Goal: Information Seeking & Learning: Learn about a topic

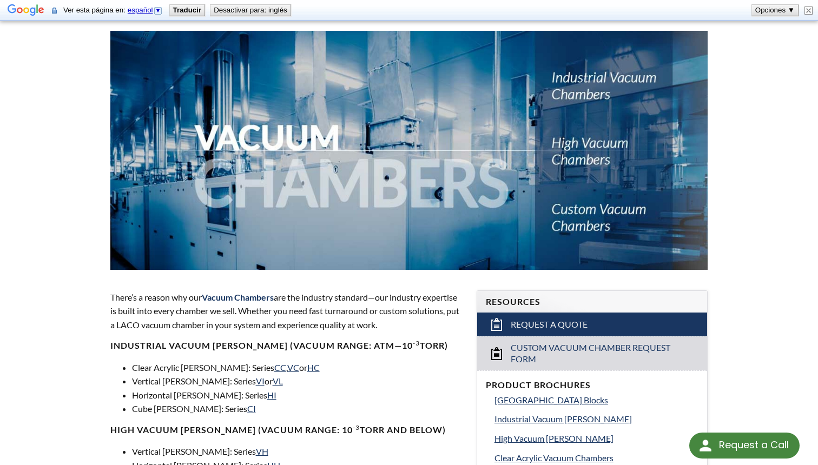
scroll to position [127, 0]
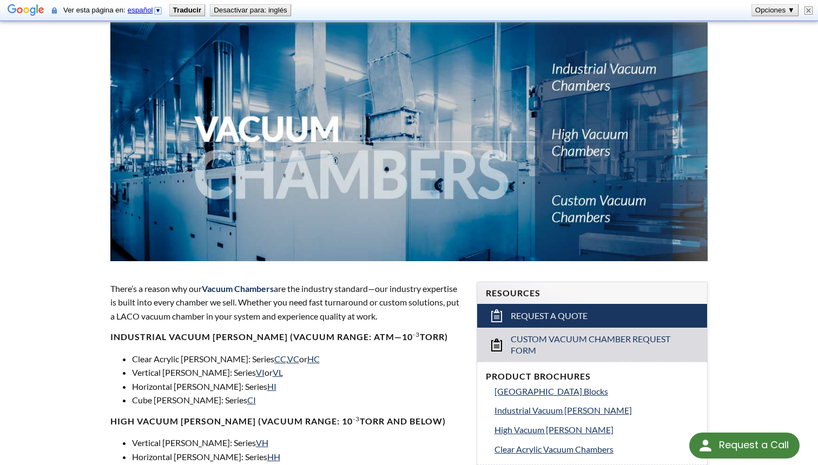
drag, startPoint x: 299, startPoint y: 291, endPoint x: 437, endPoint y: 317, distance: 139.9
click at [437, 317] on p "There’s a reason why our Vacuum Chambers are the industry standard—our industry…" at bounding box center [286, 303] width 353 height 42
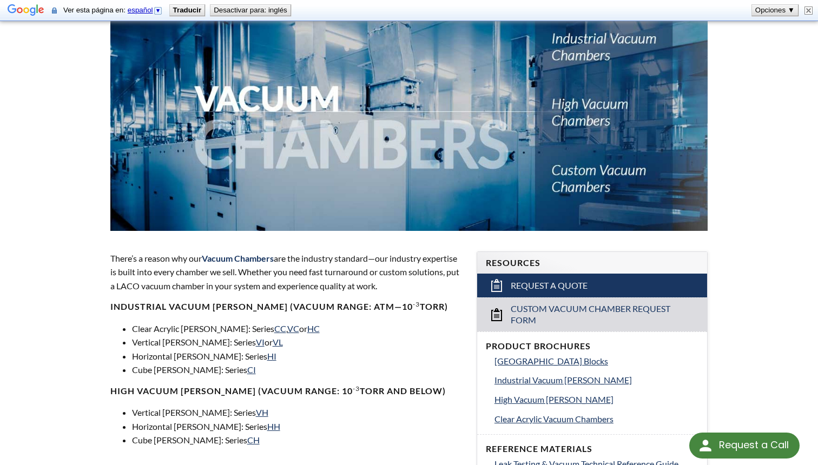
scroll to position [160, 0]
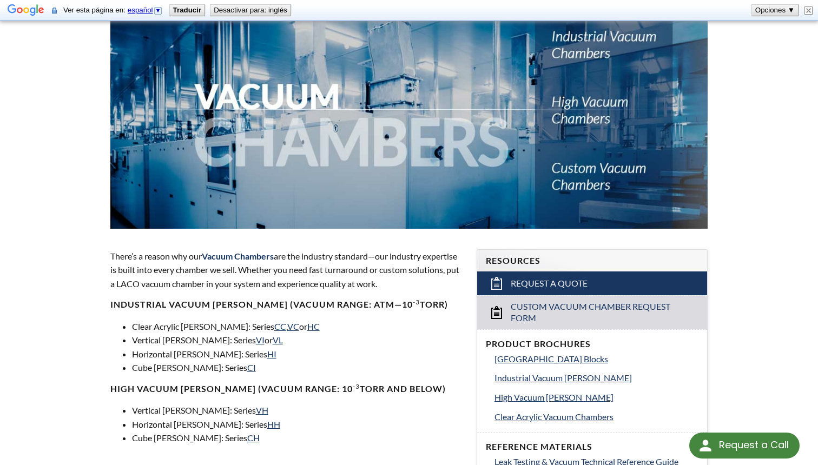
click at [310, 284] on p "There’s a reason why our Vacuum Chambers are the industry standard—our industry…" at bounding box center [286, 270] width 353 height 42
click at [274, 325] on link "CC" at bounding box center [280, 326] width 12 height 10
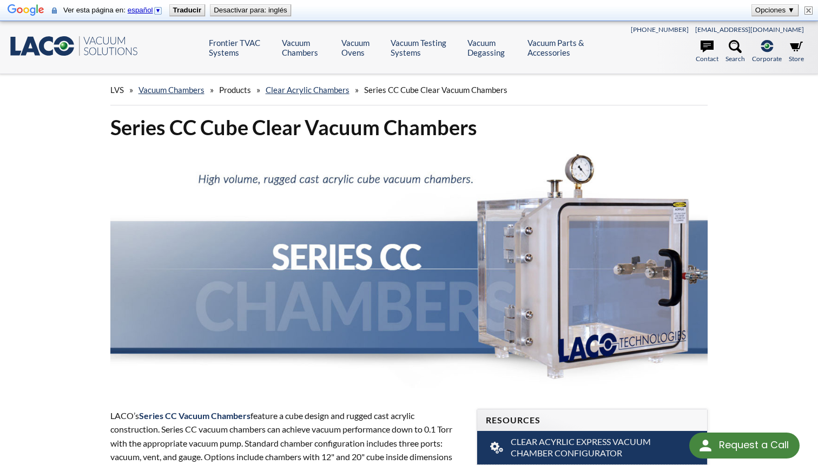
click at [232, 15] on button "Desactivar para: inglés" at bounding box center [251, 10] width 80 height 11
select select "Widget de idiomas del Traductor"
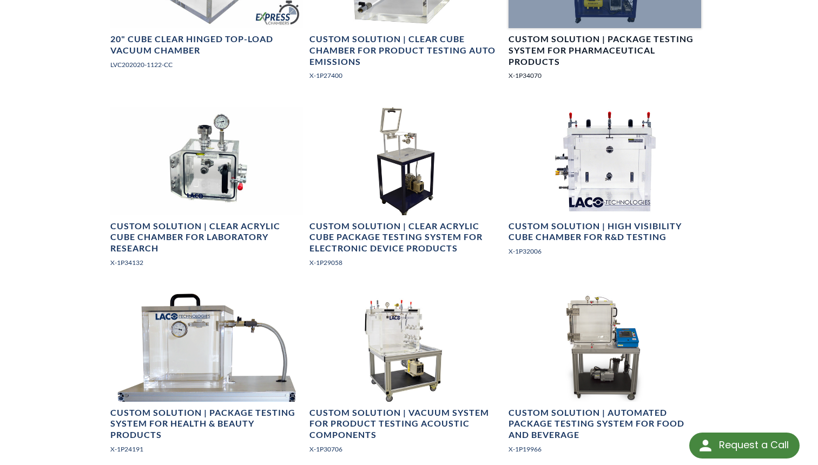
scroll to position [1005, 0]
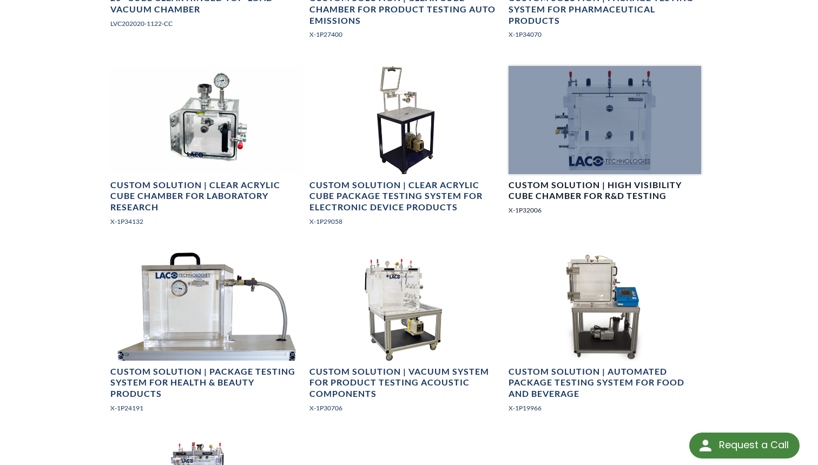
click at [570, 195] on h4 "Custom Solution | High Visibility Cube Chamber for R&D Testing" at bounding box center [605, 191] width 193 height 23
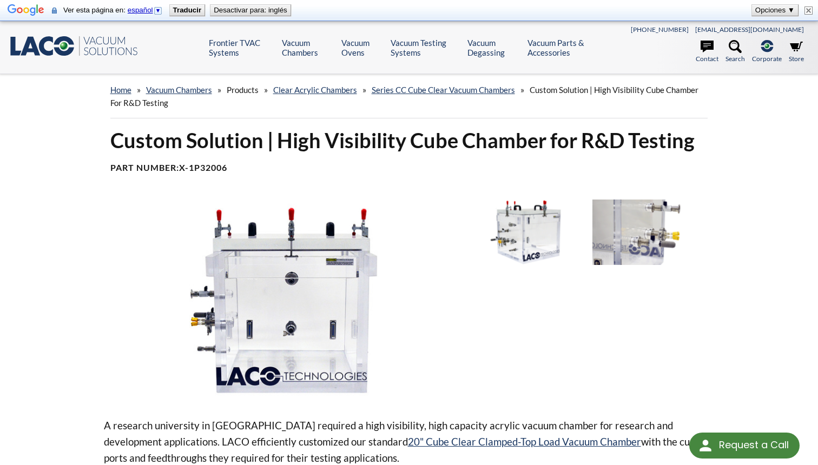
click at [250, 88] on span "Products" at bounding box center [243, 90] width 32 height 10
click at [236, 89] on span "Products" at bounding box center [243, 90] width 32 height 10
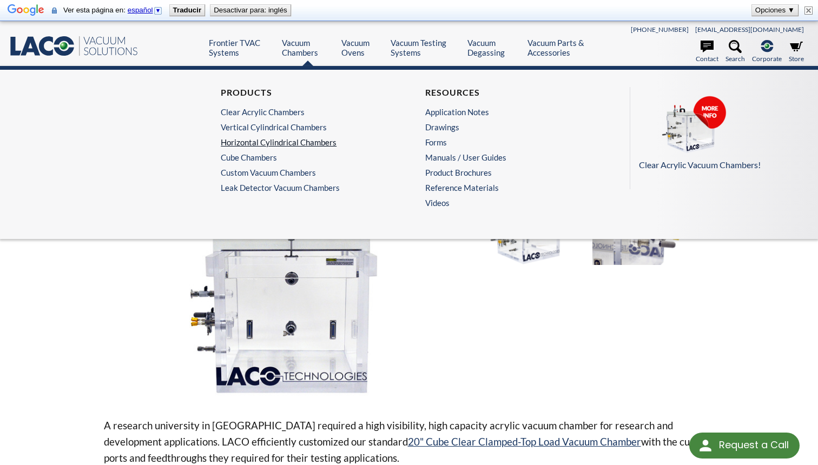
click at [284, 147] on link "Horizontal Cylindrical Chambers" at bounding box center [304, 142] width 167 height 10
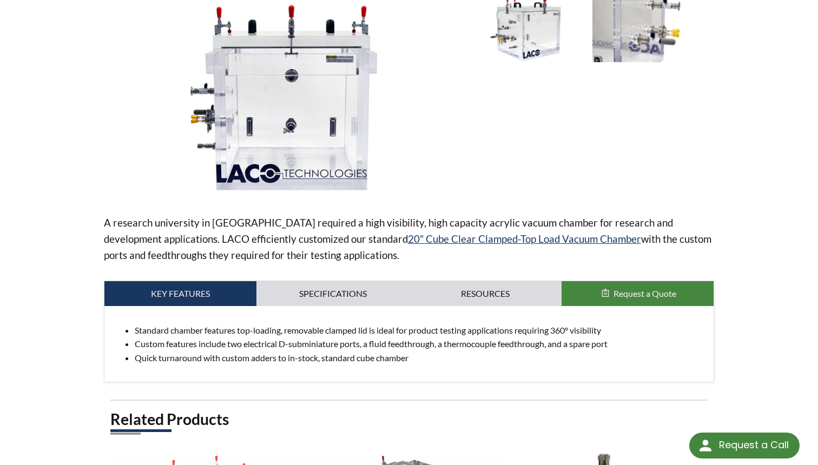
scroll to position [215, 0]
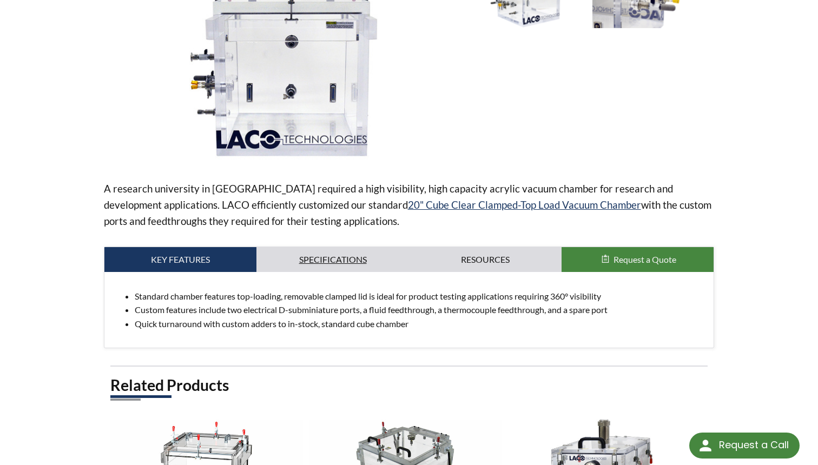
click at [375, 259] on link "Specifications" at bounding box center [333, 259] width 153 height 25
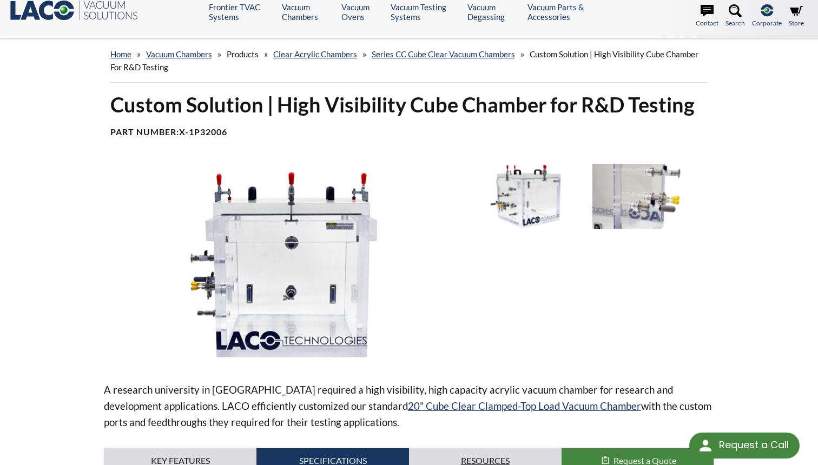
scroll to position [0, 0]
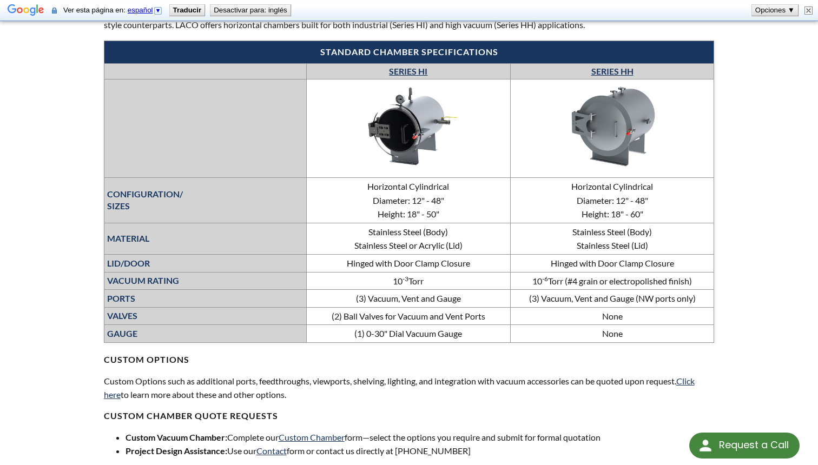
scroll to position [406, 0]
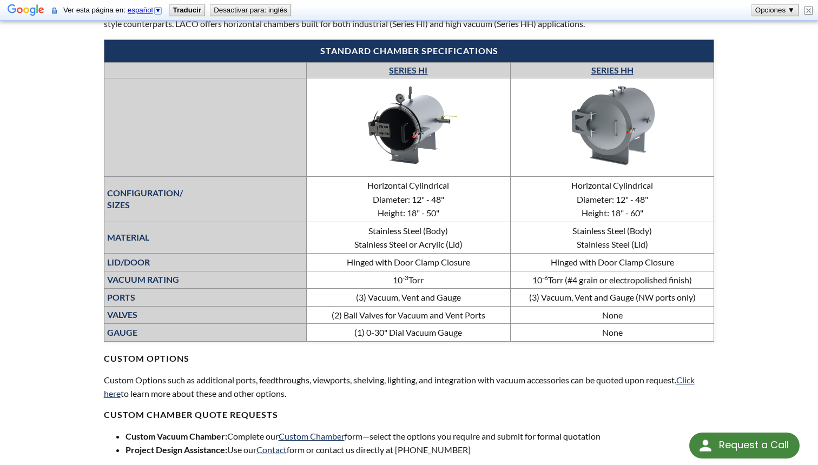
click at [404, 279] on sup "-3" at bounding box center [406, 278] width 6 height 8
drag, startPoint x: 458, startPoint y: 284, endPoint x: 441, endPoint y: 284, distance: 16.8
click at [441, 284] on td "10 -3 Torr" at bounding box center [409, 280] width 204 height 18
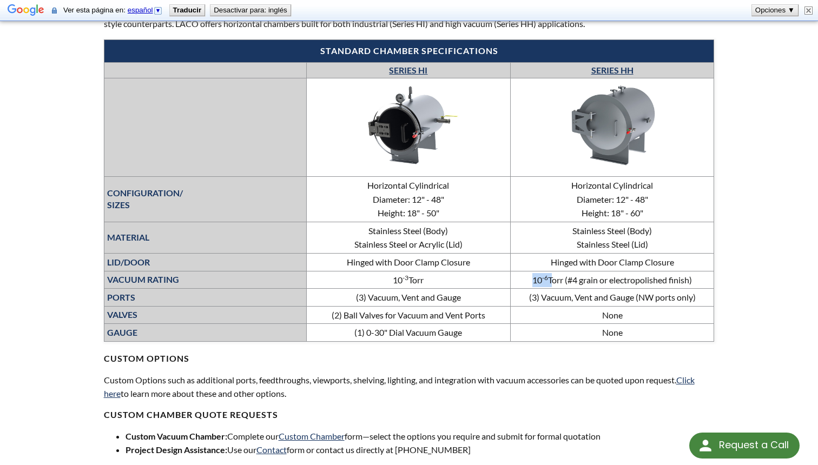
drag, startPoint x: 529, startPoint y: 282, endPoint x: 553, endPoint y: 282, distance: 23.8
click at [549, 282] on td "10 -6 Torr (#4 grain or electropolished finish)" at bounding box center [612, 280] width 204 height 18
drag, startPoint x: 553, startPoint y: 282, endPoint x: 568, endPoint y: 282, distance: 15.2
click at [568, 282] on td "10 -6 Torr (#4 grain or electropolished finish)" at bounding box center [612, 280] width 204 height 18
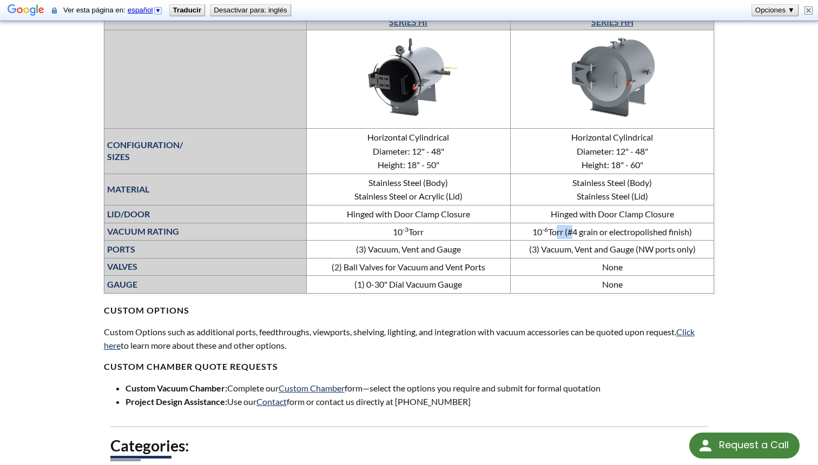
scroll to position [439, 0]
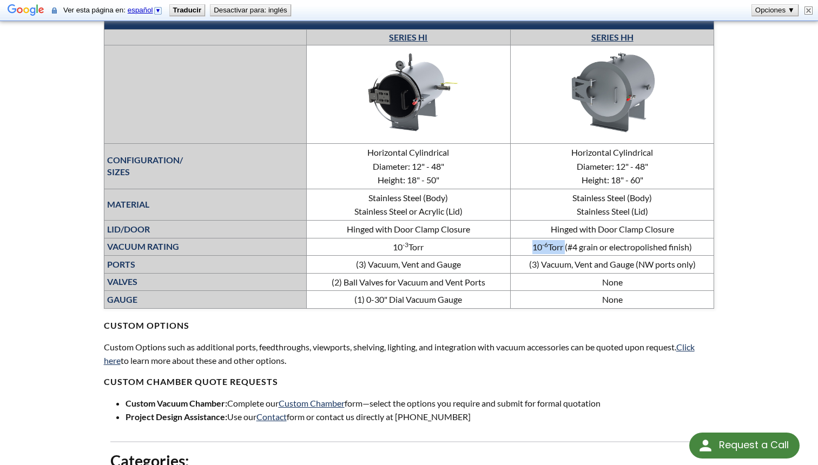
drag, startPoint x: 532, startPoint y: 247, endPoint x: 564, endPoint y: 248, distance: 31.4
click at [564, 248] on td "10 -6 Torr (#4 grain or electropolished finish)" at bounding box center [612, 247] width 204 height 18
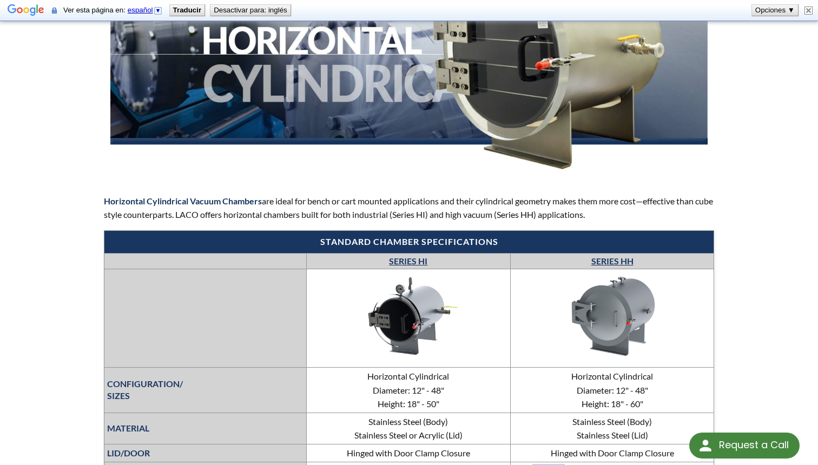
scroll to position [0, 0]
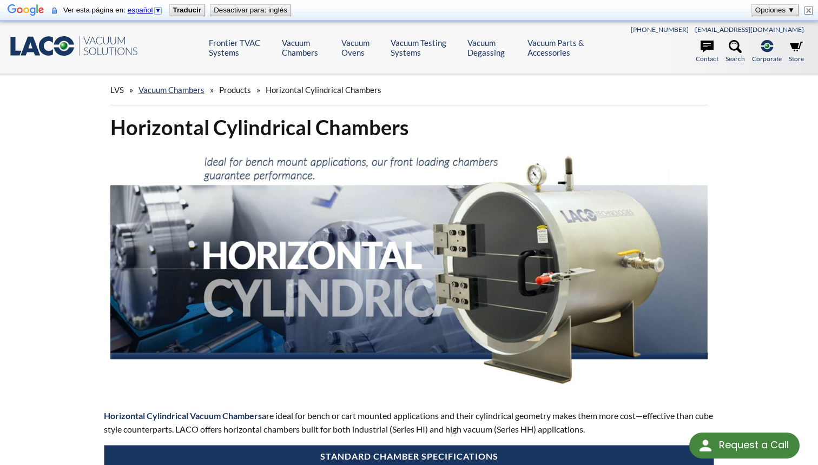
click at [171, 97] on div "LVS » Vacuum Chambers » Products » Horizontal Cylindrical Chambers" at bounding box center [409, 90] width 598 height 31
click at [171, 95] on div "LVS » Vacuum Chambers » Products » Horizontal Cylindrical Chambers" at bounding box center [409, 90] width 598 height 31
click at [171, 84] on div "LVS » Vacuum Chambers » Products » Horizontal Cylindrical Chambers" at bounding box center [409, 90] width 598 height 31
click at [179, 93] on link "Vacuum Chambers" at bounding box center [172, 90] width 66 height 10
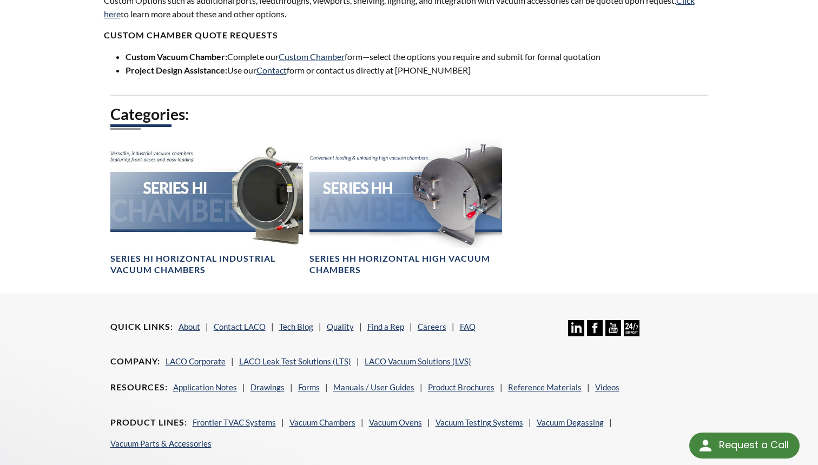
scroll to position [847, 0]
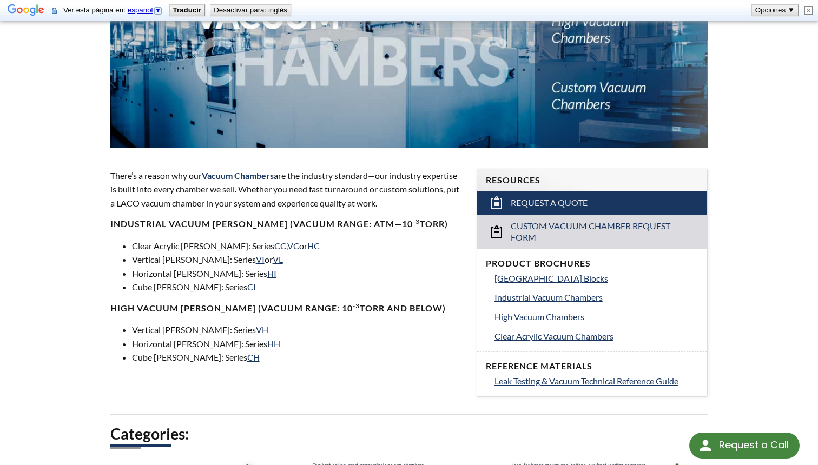
scroll to position [241, 0]
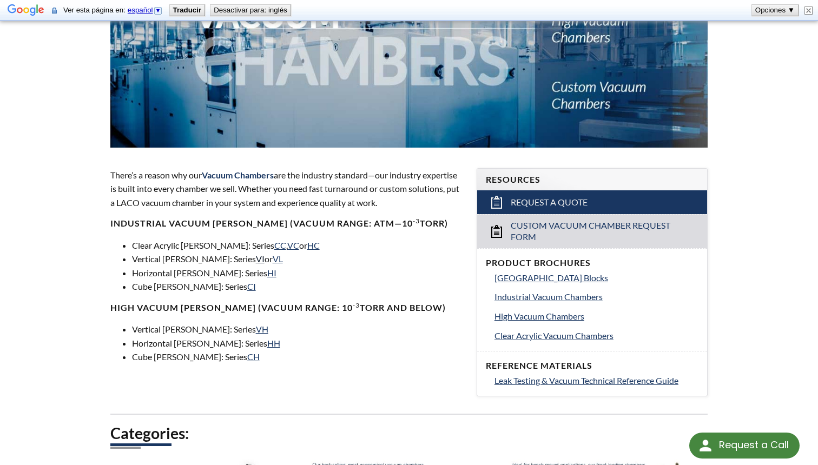
click at [256, 261] on link "VI" at bounding box center [260, 259] width 9 height 10
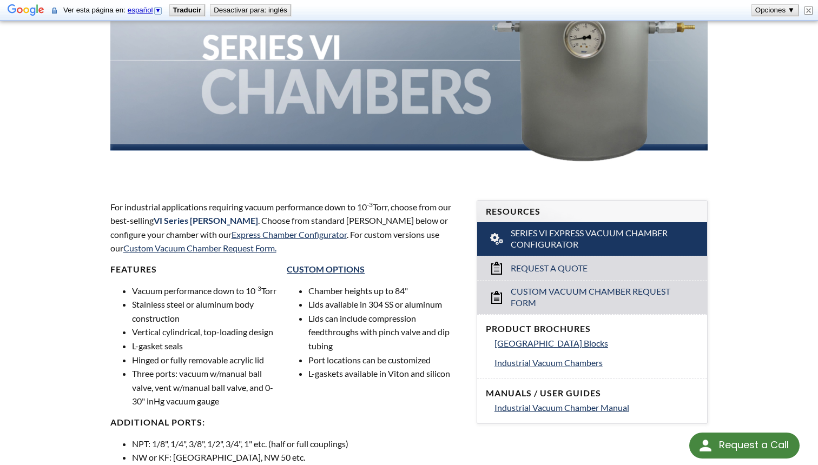
scroll to position [207, 0]
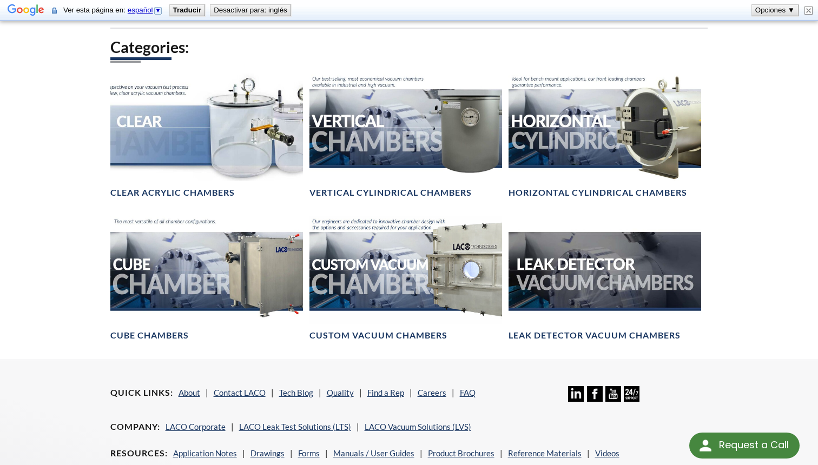
scroll to position [624, 0]
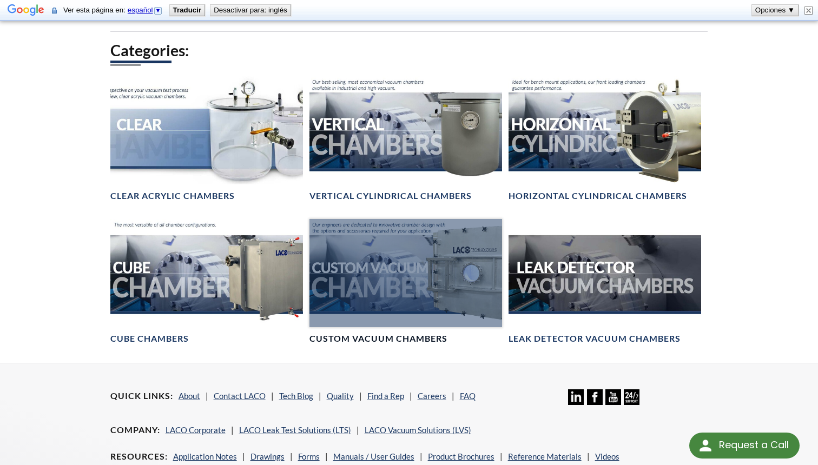
click at [452, 293] on div at bounding box center [406, 273] width 193 height 108
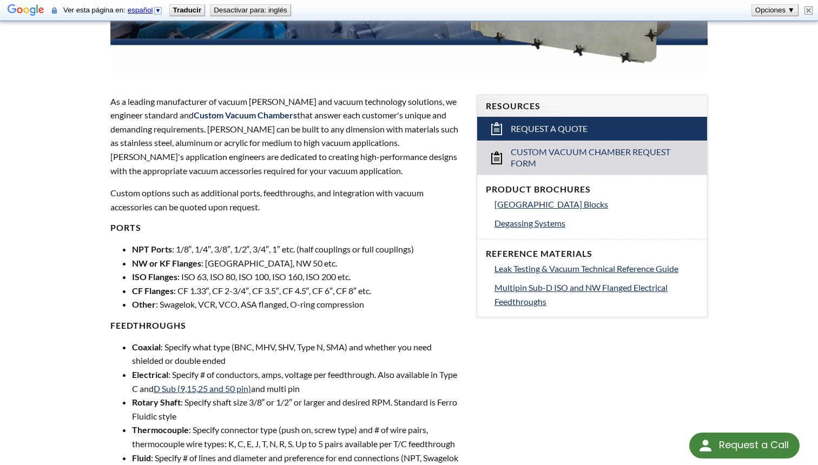
scroll to position [315, 0]
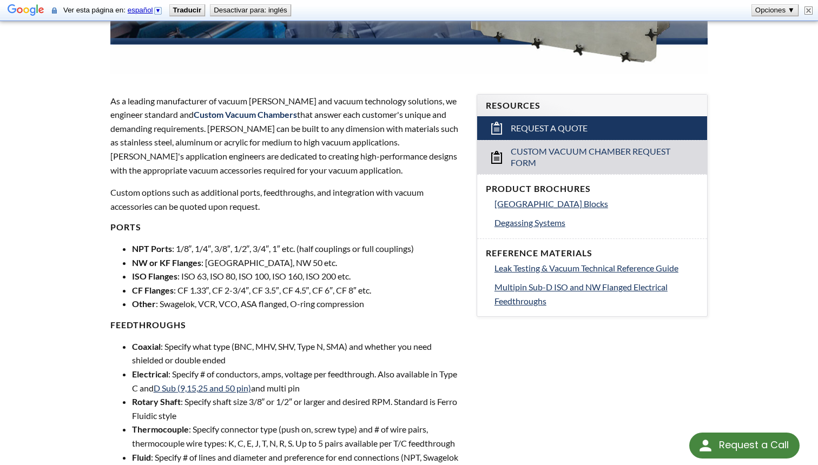
click at [247, 308] on li "Other : Swagelok, VCR, VCO, ASA flanged, O-ring compression" at bounding box center [298, 304] width 332 height 14
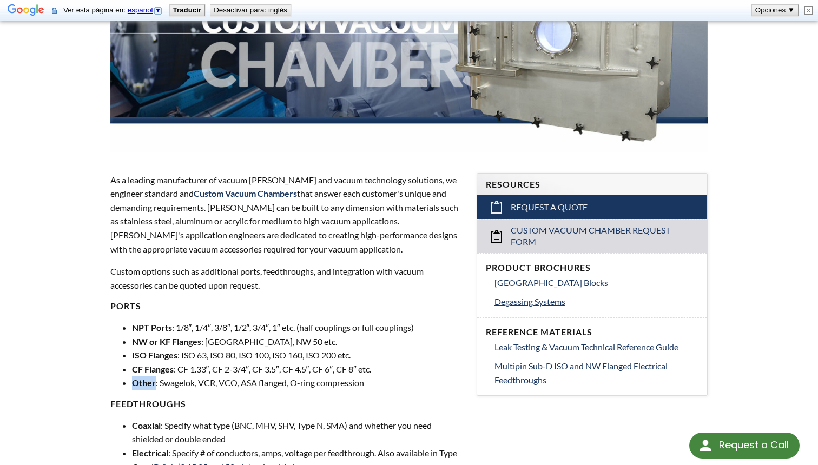
scroll to position [226, 0]
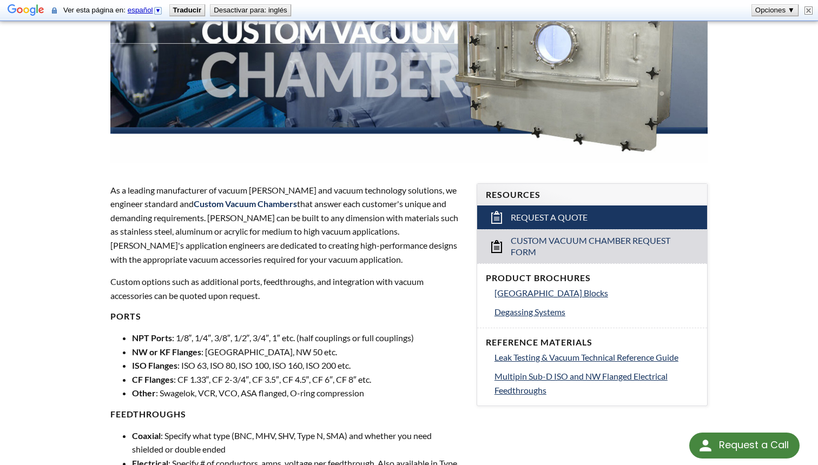
click at [236, 183] on p "As a leading manufacturer of vacuum [PERSON_NAME] and vacuum technology solutio…" at bounding box center [286, 224] width 353 height 83
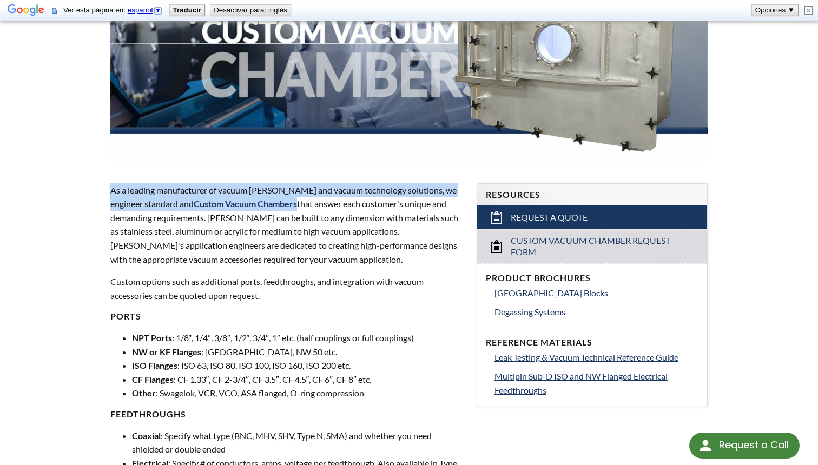
click at [236, 183] on p "As a leading manufacturer of vacuum [PERSON_NAME] and vacuum technology solutio…" at bounding box center [286, 224] width 353 height 83
click at [199, 202] on span "Custom Vacuum Chambers" at bounding box center [245, 204] width 103 height 10
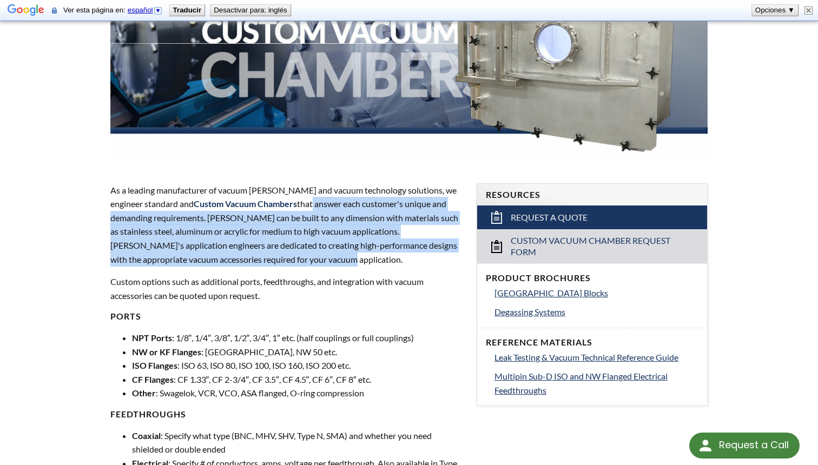
drag, startPoint x: 316, startPoint y: 202, endPoint x: 386, endPoint y: 261, distance: 91.7
click at [386, 261] on p "As a leading manufacturer of vacuum [PERSON_NAME] and vacuum technology solutio…" at bounding box center [286, 224] width 353 height 83
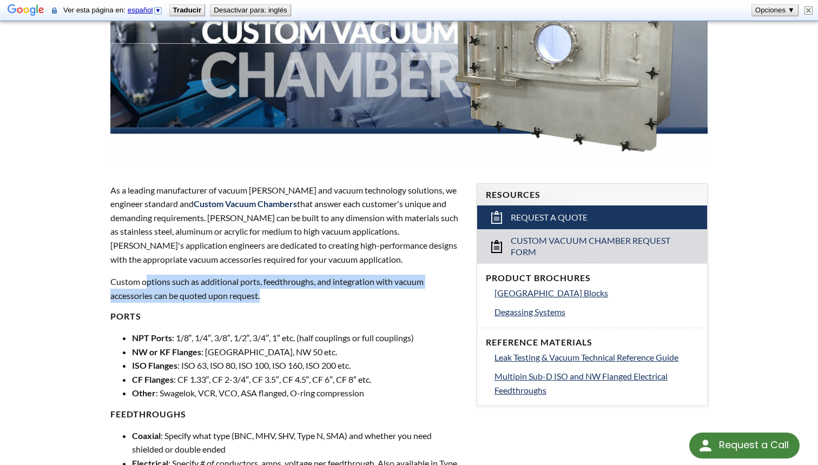
drag, startPoint x: 275, startPoint y: 296, endPoint x: 149, endPoint y: 283, distance: 127.3
click at [149, 283] on p "Custom options such as additional ports, feedthroughs, and integration with vac…" at bounding box center [286, 289] width 353 height 28
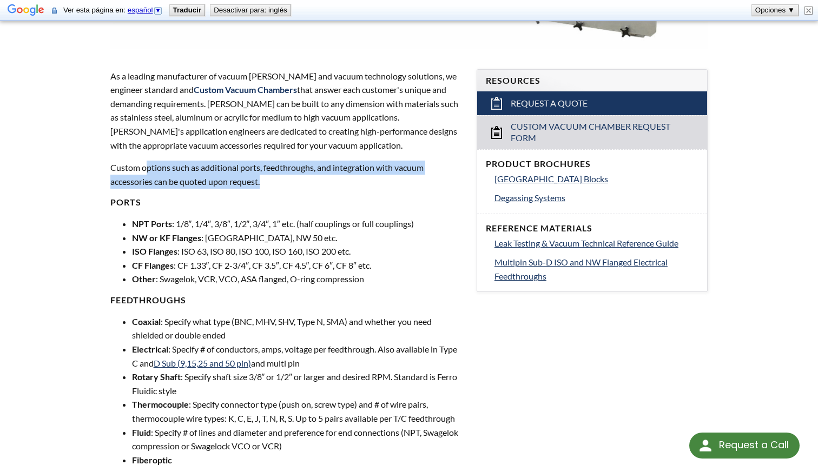
scroll to position [345, 0]
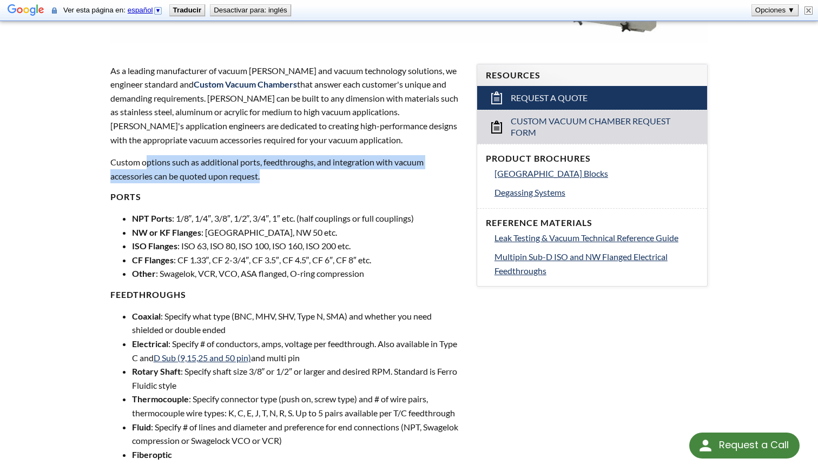
drag, startPoint x: 313, startPoint y: 360, endPoint x: 175, endPoint y: 347, distance: 138.1
click at [175, 347] on li "Electrical : Specify # of conductors, amps, voltage per feedthrough. Also avail…" at bounding box center [298, 351] width 332 height 28
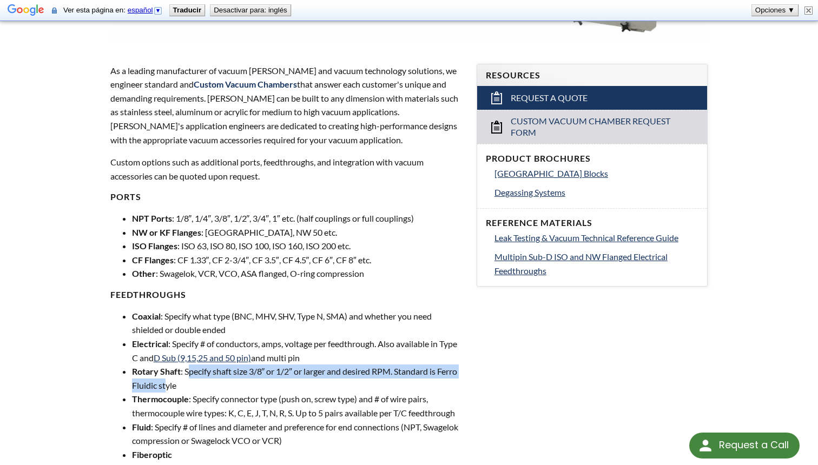
click at [188, 376] on li "Rotary Shaft : Specify shaft size 3/8″ or 1/2″ or larger and desired RPM. Stand…" at bounding box center [298, 379] width 332 height 28
click at [189, 415] on li "Thermocouple : Specify connector type (push on, screw type) and # of wire pairs…" at bounding box center [298, 406] width 332 height 28
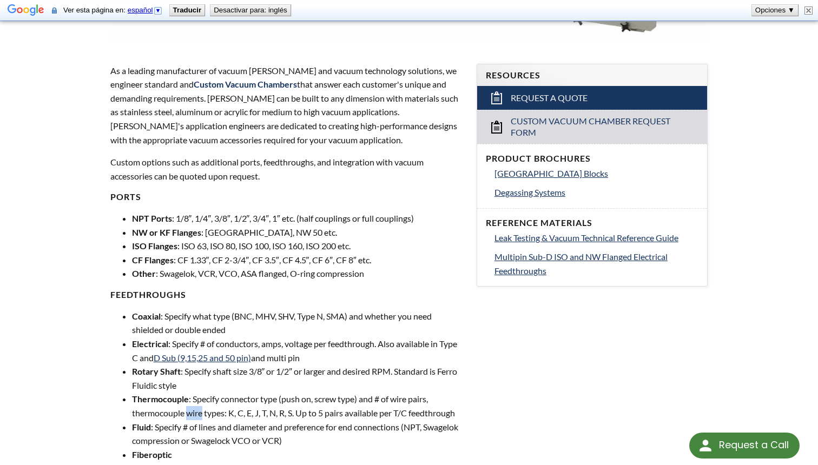
click at [189, 415] on li "Thermocouple : Specify connector type (push on, screw type) and # of wire pairs…" at bounding box center [298, 406] width 332 height 28
click at [245, 413] on li "Thermocouple : Specify connector type (push on, screw type) and # of wire pairs…" at bounding box center [298, 406] width 332 height 28
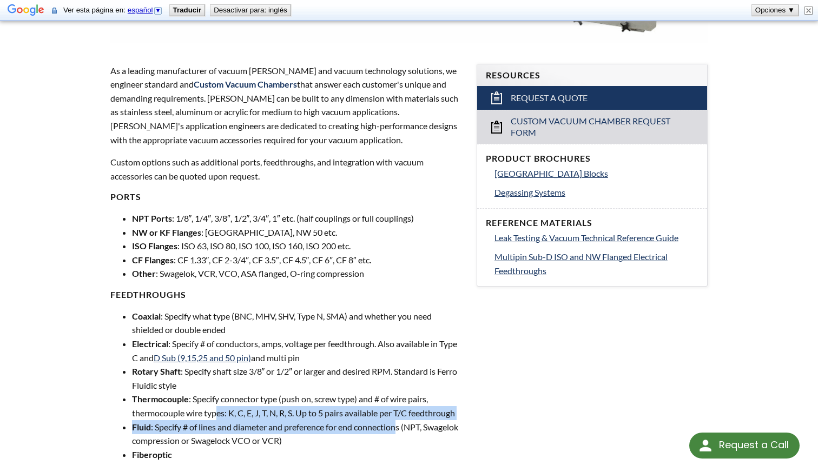
drag, startPoint x: 218, startPoint y: 413, endPoint x: 398, endPoint y: 426, distance: 181.2
click at [401, 425] on ul "Coaxial : Specify what type (BNC, MHV, SHV, Type N, SMA) and whether you need s…" at bounding box center [286, 393] width 353 height 166
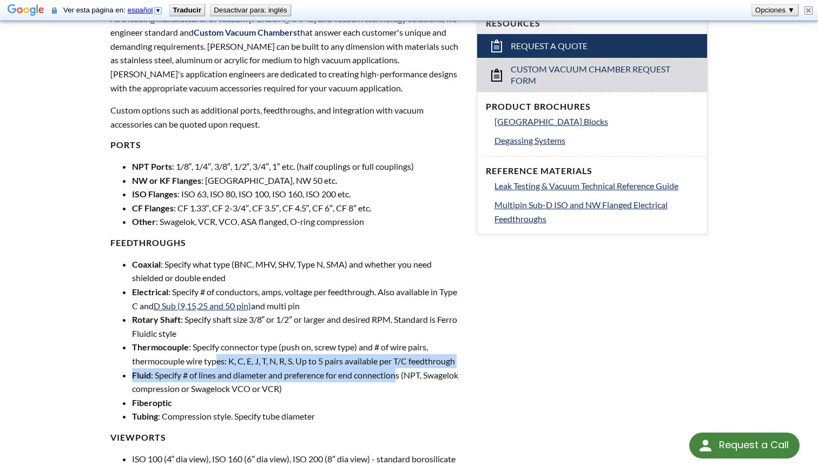
scroll to position [403, 0]
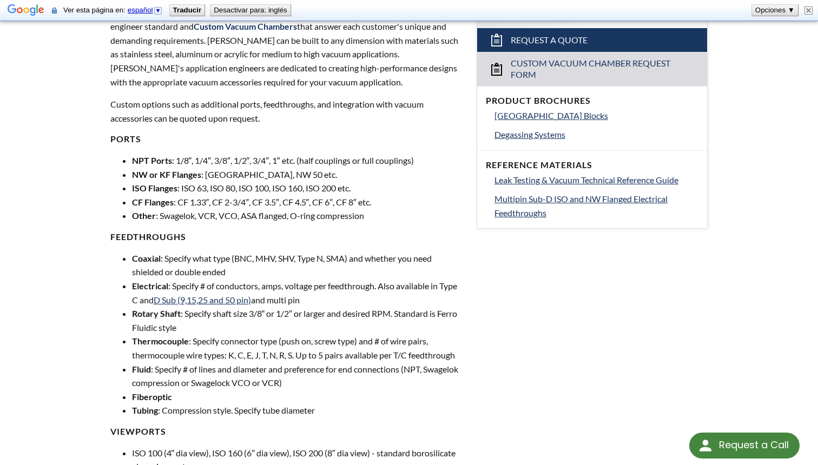
click at [326, 378] on li "Fluid : Specify # of lines and diameter and preference for end connections (NPT…" at bounding box center [298, 377] width 332 height 28
click at [151, 373] on strong "Fluid" at bounding box center [141, 369] width 19 height 10
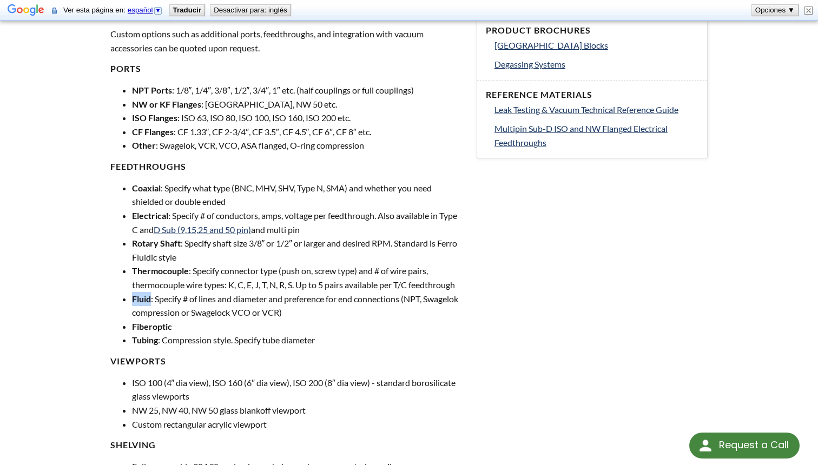
scroll to position [483, 0]
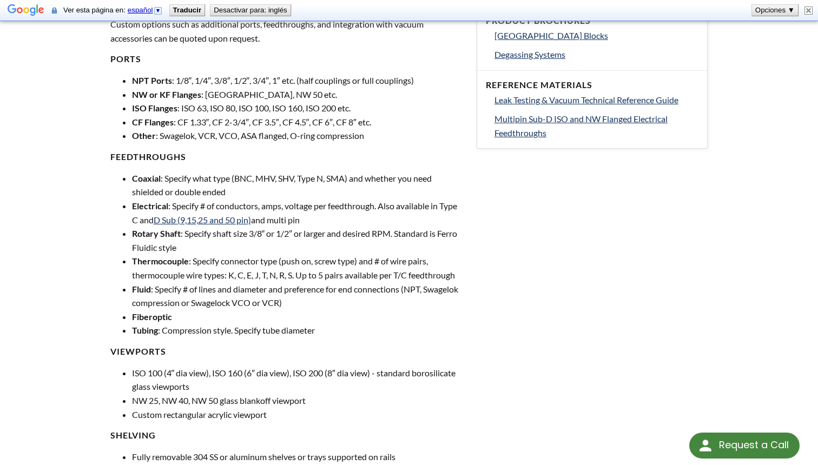
click at [166, 316] on strong "Fiberoptic" at bounding box center [152, 317] width 40 height 10
click at [162, 310] on li "Fluid : Specify # of lines and diameter and preference for end connections (NPT…" at bounding box center [298, 296] width 332 height 28
click at [188, 326] on li "Tubing : Compression style. Specify tube diameter" at bounding box center [298, 331] width 332 height 14
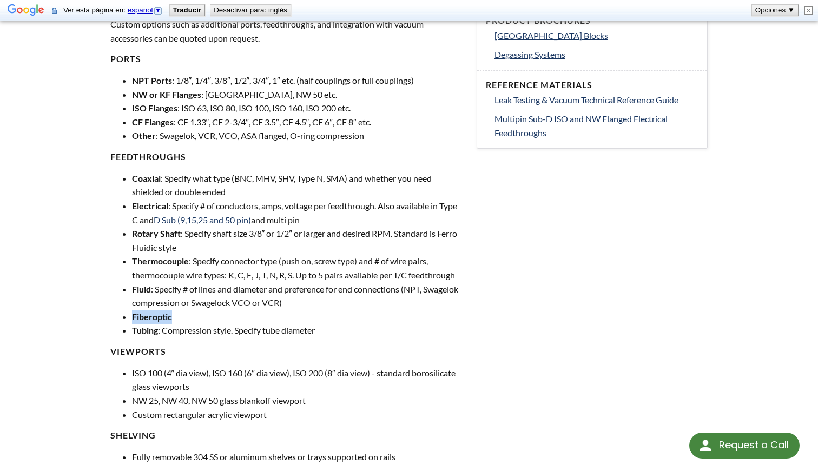
drag, startPoint x: 181, startPoint y: 322, endPoint x: 134, endPoint y: 321, distance: 47.1
click at [134, 321] on li "Fiberoptic" at bounding box center [298, 317] width 332 height 14
drag, startPoint x: 327, startPoint y: 337, endPoint x: 133, endPoint y: 331, distance: 194.4
click at [133, 331] on li "Tubing : Compression style. Specify tube diameter" at bounding box center [298, 331] width 332 height 14
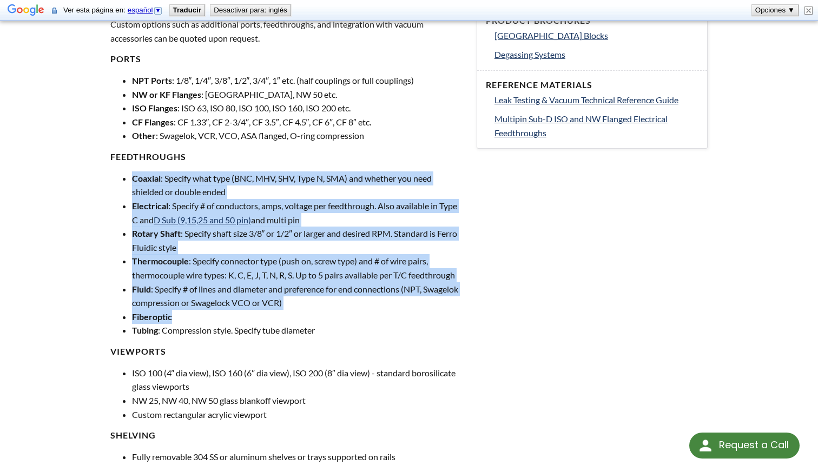
drag, startPoint x: 182, startPoint y: 314, endPoint x: 221, endPoint y: 172, distance: 146.9
click at [216, 170] on div "As a leading manufacturer of vacuum [PERSON_NAME] and vacuum technology solutio…" at bounding box center [286, 414] width 353 height 977
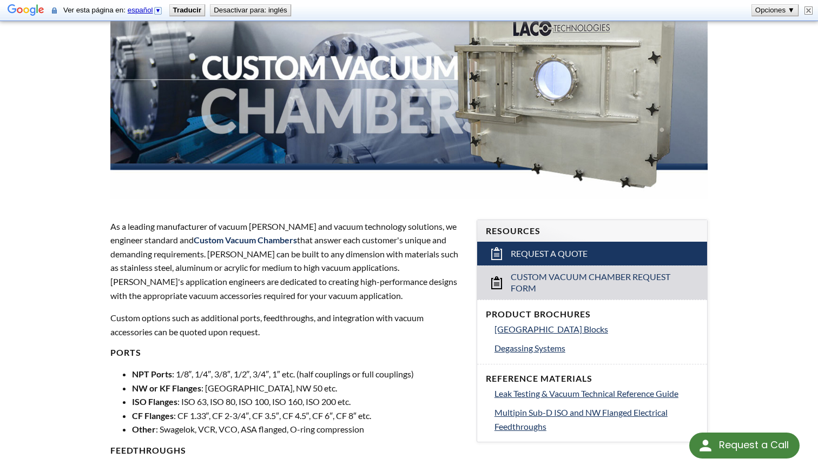
scroll to position [0, 0]
